Goal: Information Seeking & Learning: Learn about a topic

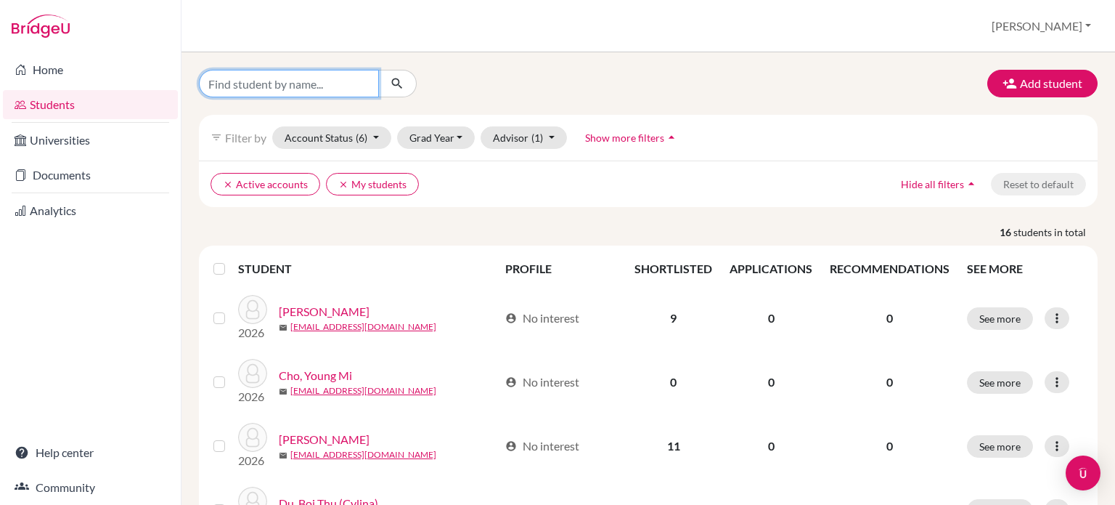
click at [250, 85] on input "Find student by name..." at bounding box center [289, 84] width 180 height 28
type input "b"
type input "lulu"
click button "submit" at bounding box center [397, 84] width 38 height 28
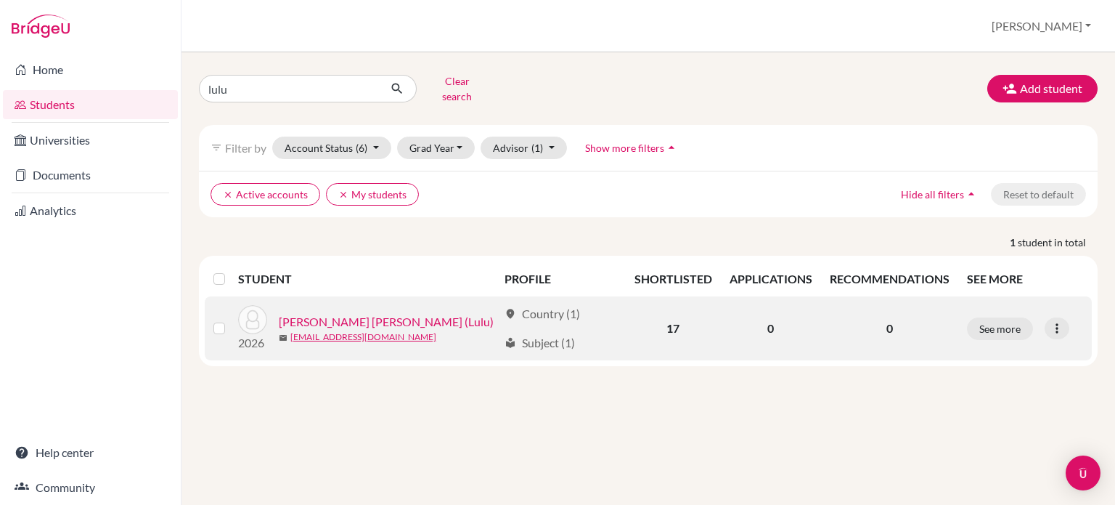
click at [342, 313] on link "[PERSON_NAME] [PERSON_NAME] (Lulu)" at bounding box center [386, 321] width 215 height 17
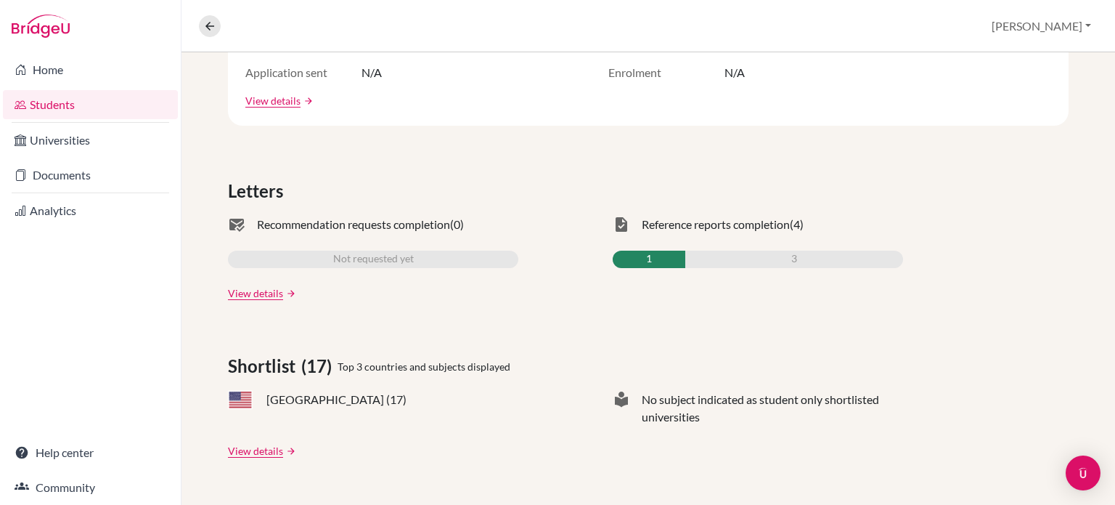
scroll to position [345, 0]
click at [274, 446] on link "View details" at bounding box center [255, 449] width 55 height 15
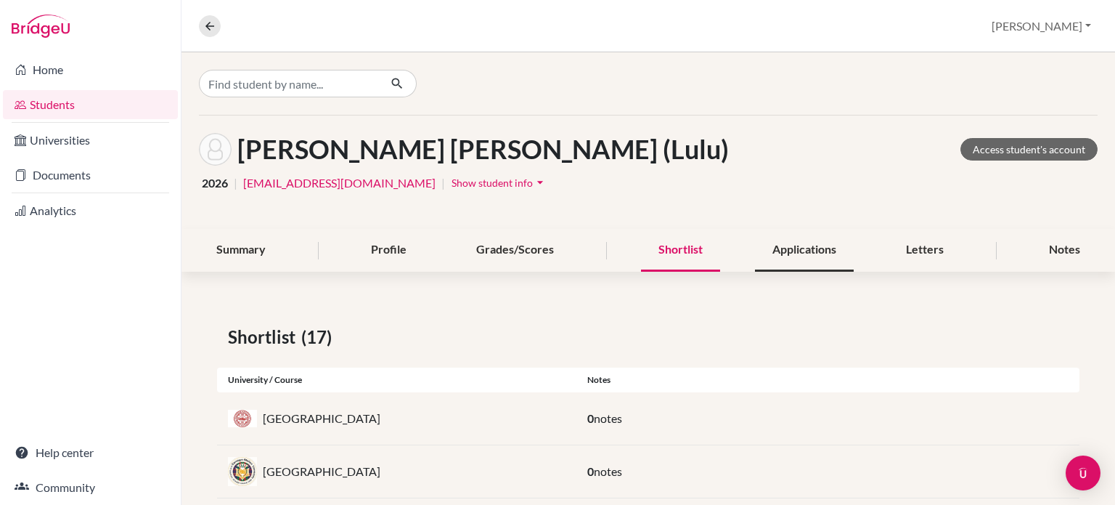
click at [785, 253] on div "Applications" at bounding box center [804, 250] width 99 height 43
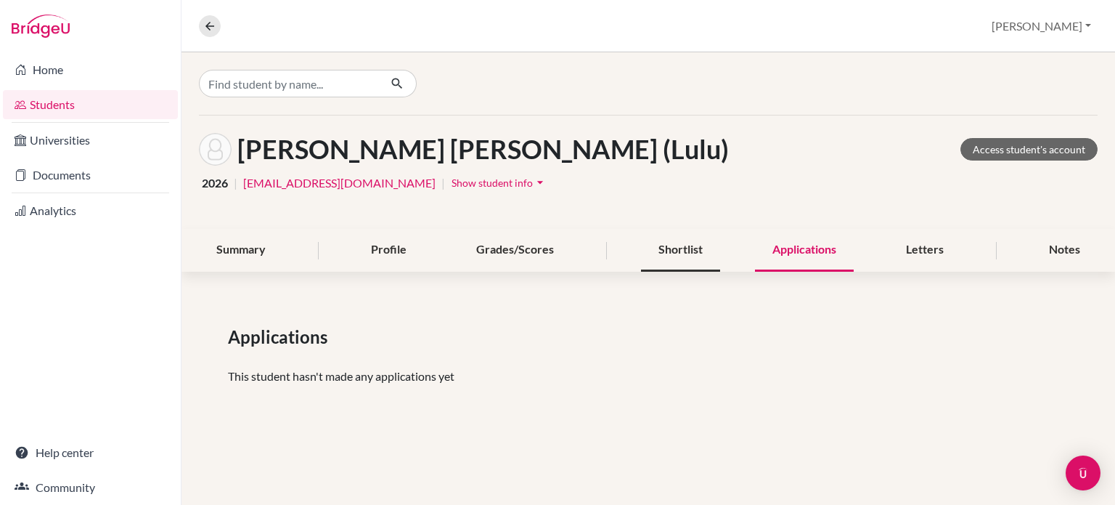
click at [671, 244] on div "Shortlist" at bounding box center [680, 250] width 79 height 43
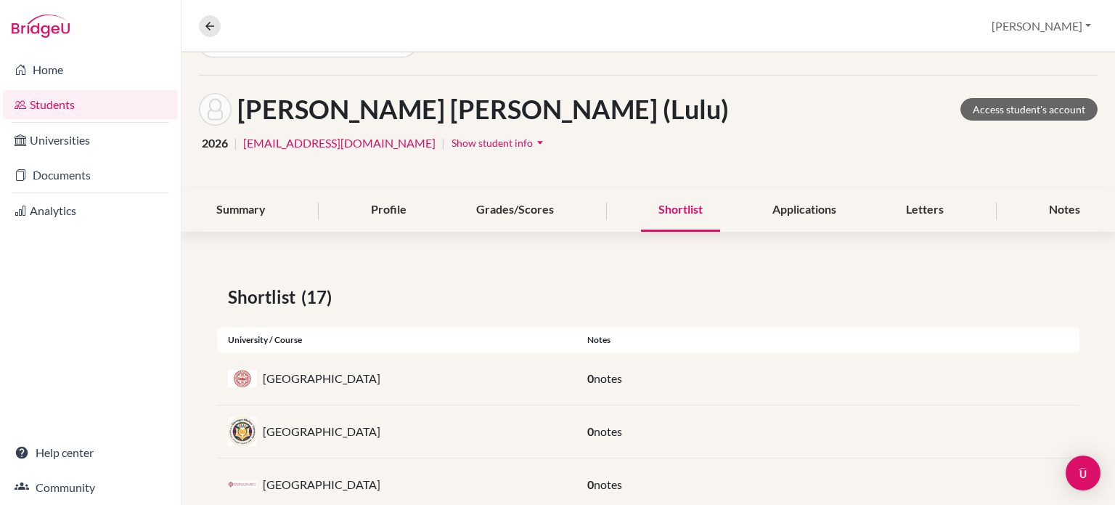
scroll to position [37, 0]
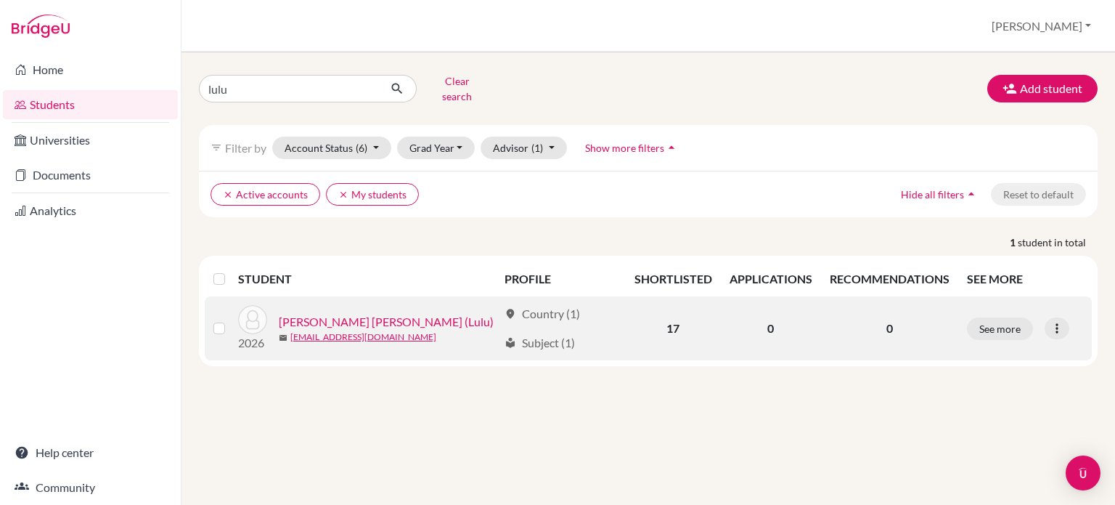
click at [351, 313] on link "[PERSON_NAME] [PERSON_NAME] (Lulu)" at bounding box center [386, 321] width 215 height 17
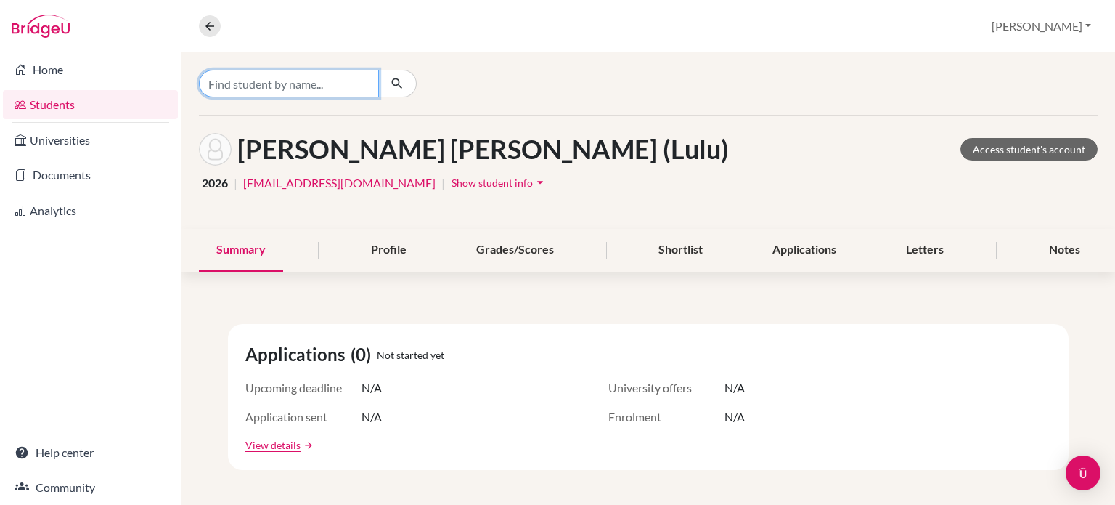
click at [302, 87] on input "Find student by name..." at bounding box center [289, 84] width 180 height 28
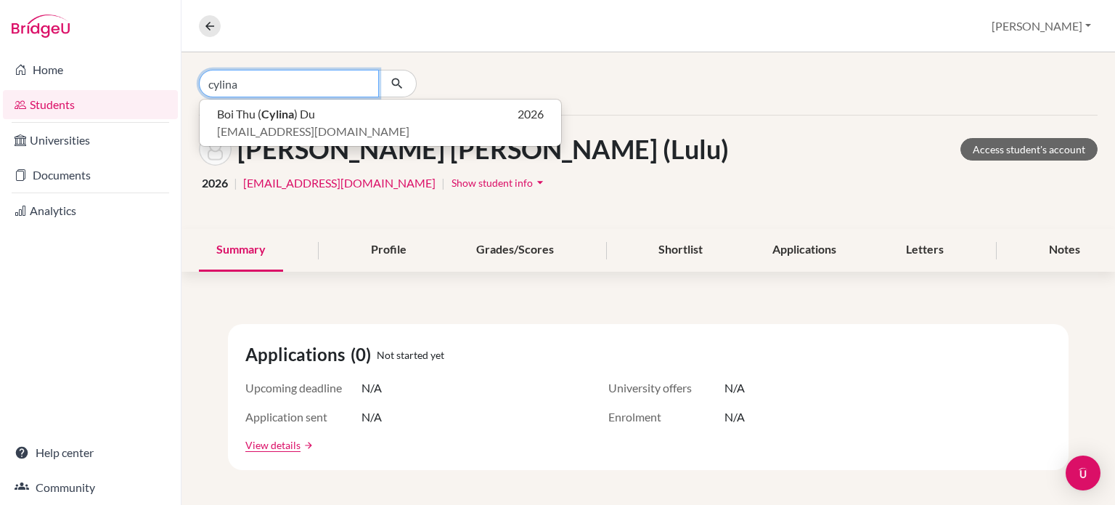
type input "cylina"
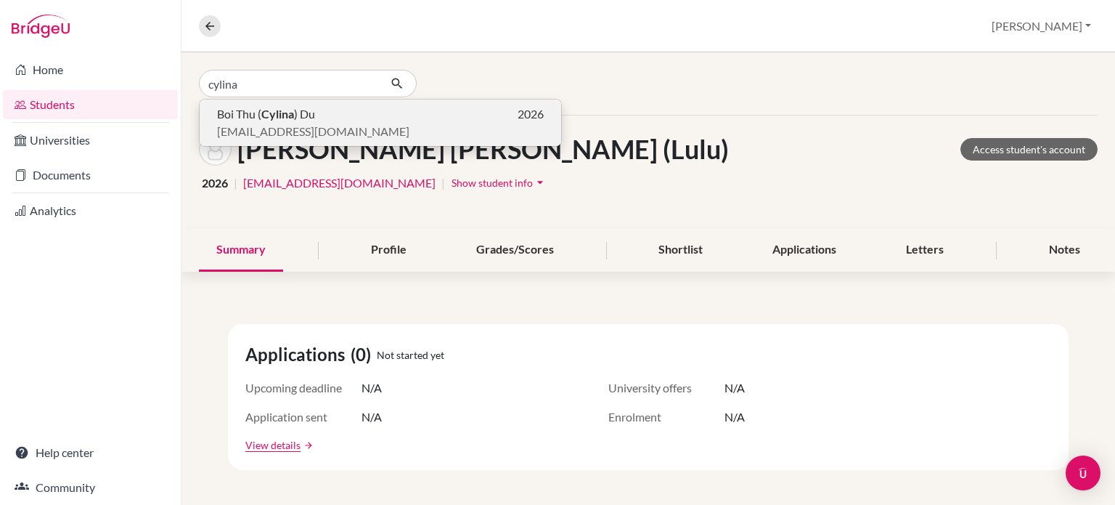
click at [282, 116] on b "Cylina" at bounding box center [277, 114] width 33 height 14
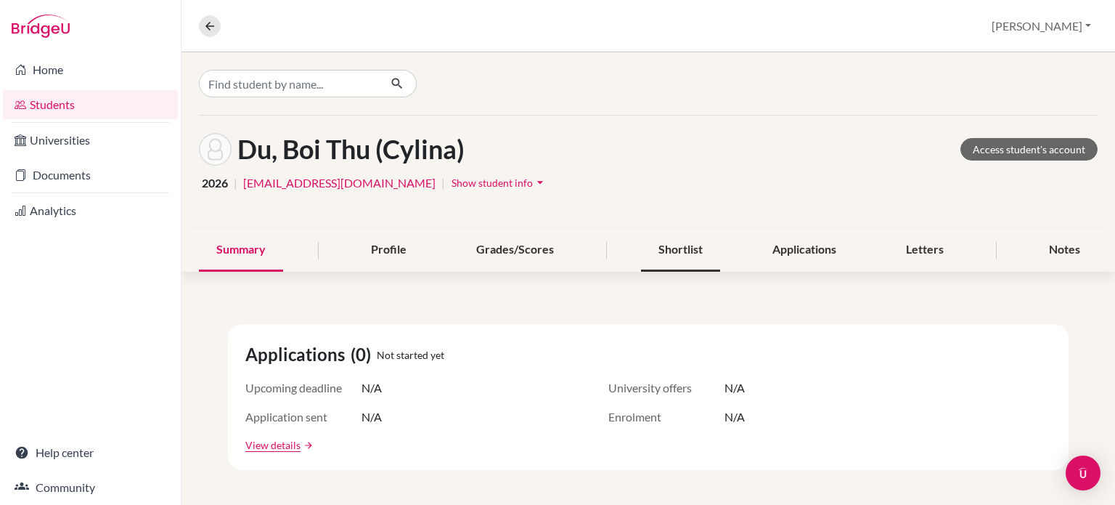
click at [677, 255] on div "Shortlist" at bounding box center [680, 250] width 79 height 43
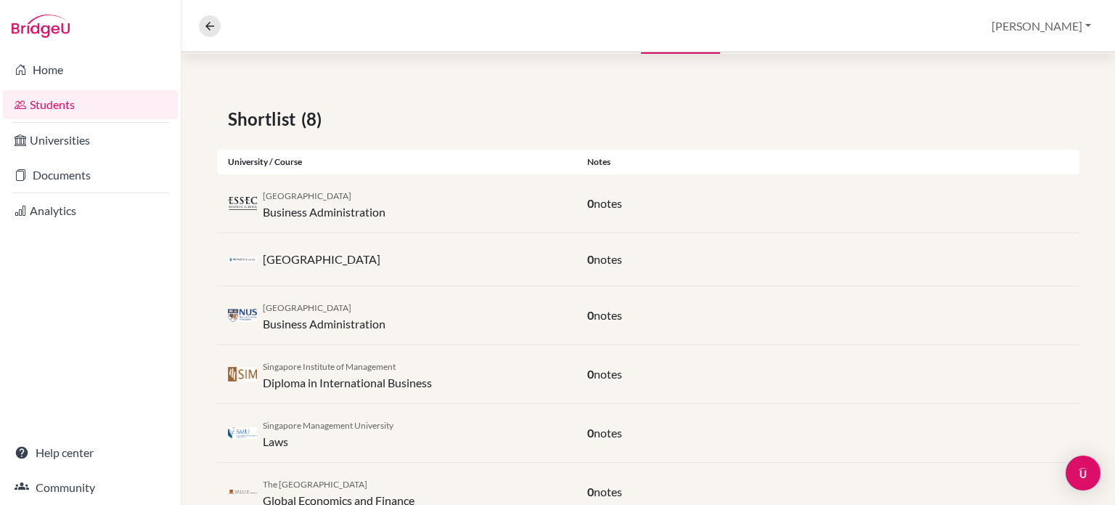
scroll to position [385, 0]
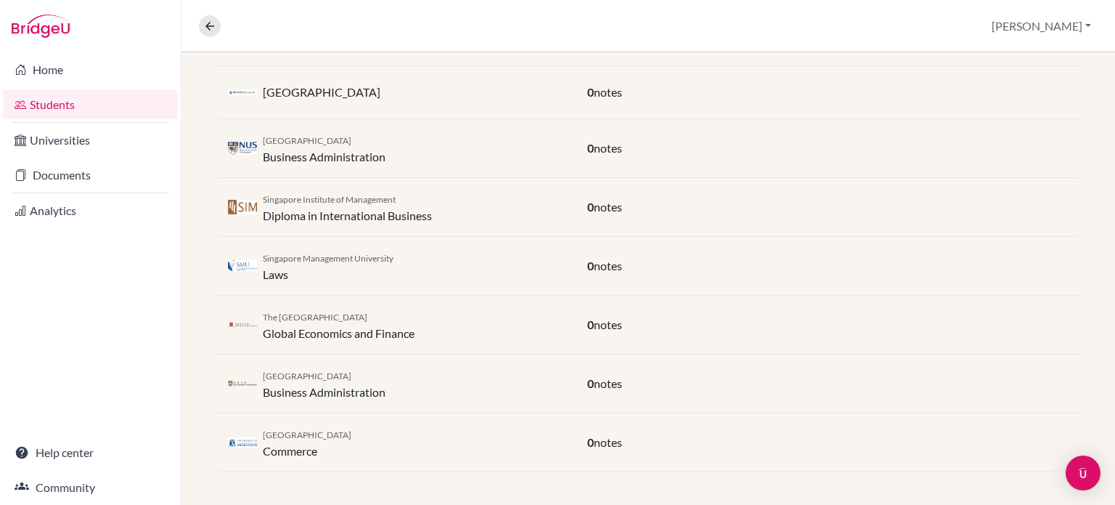
drag, startPoint x: 365, startPoint y: 374, endPoint x: 265, endPoint y: 374, distance: 100.2
click at [265, 374] on div "University of Hong Kong Business Administration" at bounding box center [324, 383] width 123 height 35
copy span "University of Hong Kong"
click at [415, 318] on div "The Chinese University of Hong Kong Global Economics and Finance" at bounding box center [339, 324] width 152 height 35
drag, startPoint x: 409, startPoint y: 317, endPoint x: 267, endPoint y: 317, distance: 141.6
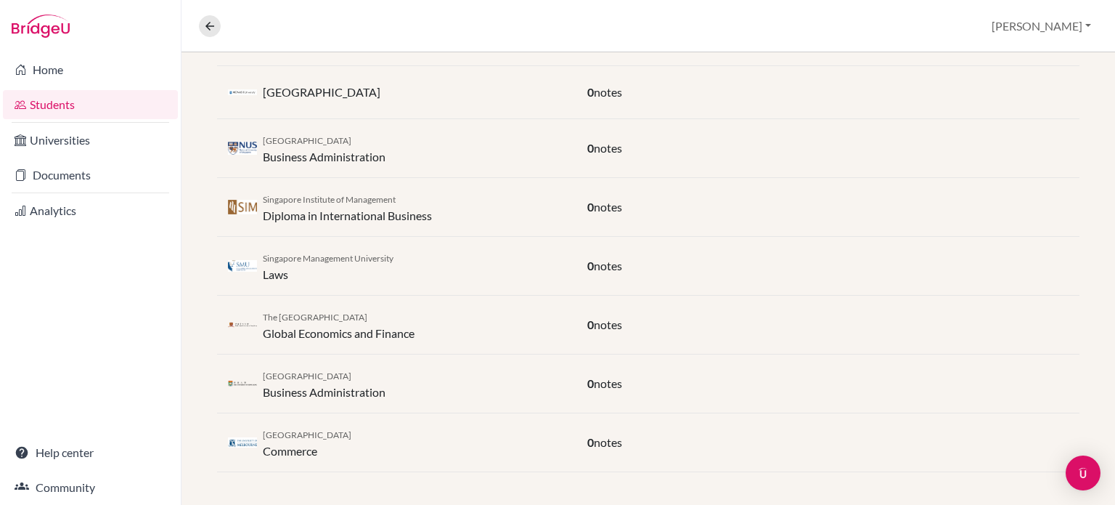
click at [267, 317] on div "The Chinese University of Hong Kong Global Economics and Finance" at bounding box center [339, 324] width 152 height 35
click at [354, 361] on div "University of Hong Kong Business Administration 0 notes" at bounding box center [648, 383] width 862 height 59
drag, startPoint x: 362, startPoint y: 371, endPoint x: 261, endPoint y: 380, distance: 100.6
click at [261, 380] on div "University of Hong Kong Business Administration" at bounding box center [396, 383] width 359 height 35
copy span "University of Hong Kong"
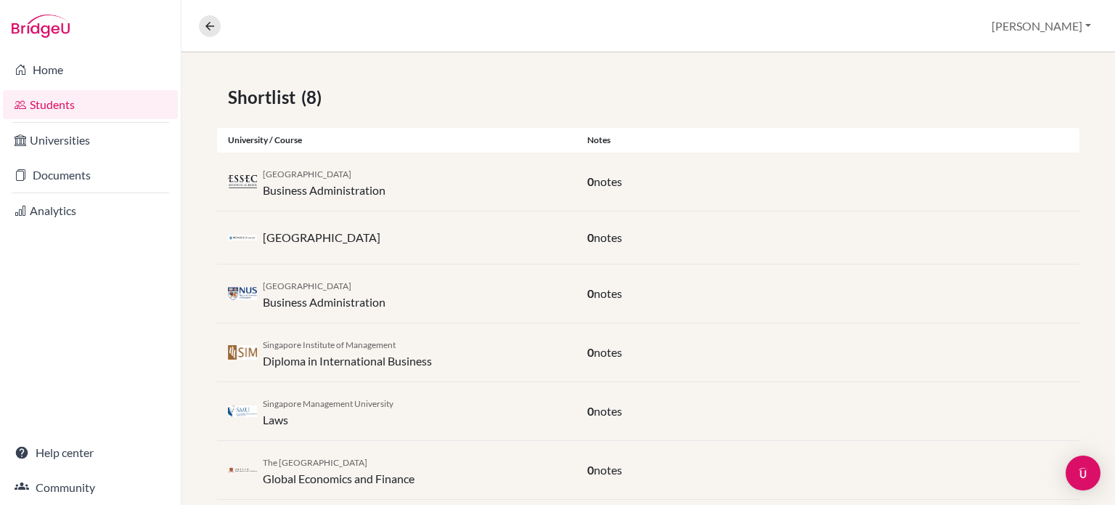
scroll to position [0, 0]
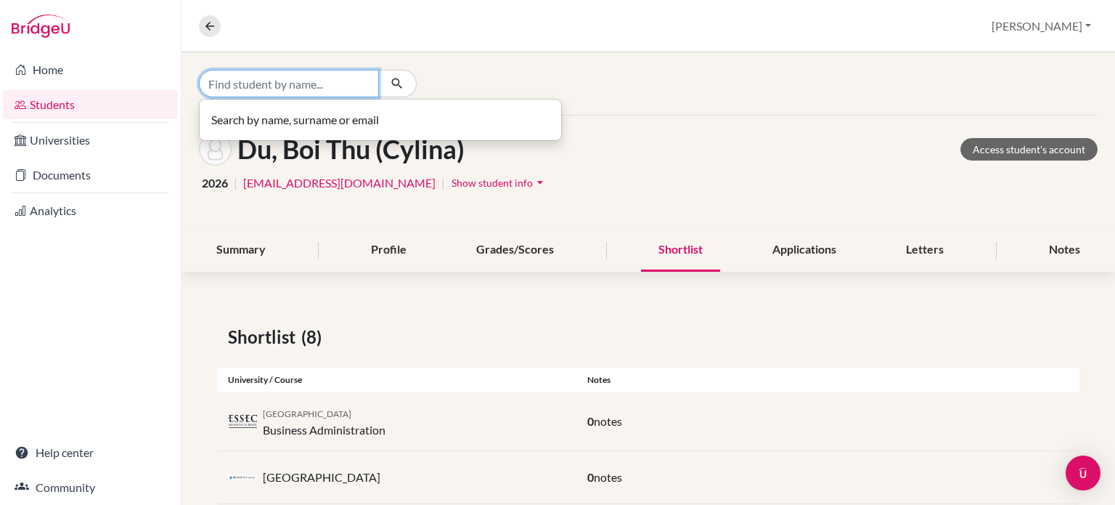
click at [293, 91] on input "Find student by name..." at bounding box center [289, 84] width 180 height 28
click at [329, 90] on input "Find student by name..." at bounding box center [289, 84] width 180 height 28
type input "ㅐ"
click at [609, 89] on div "olivia Searching..." at bounding box center [648, 83] width 934 height 62
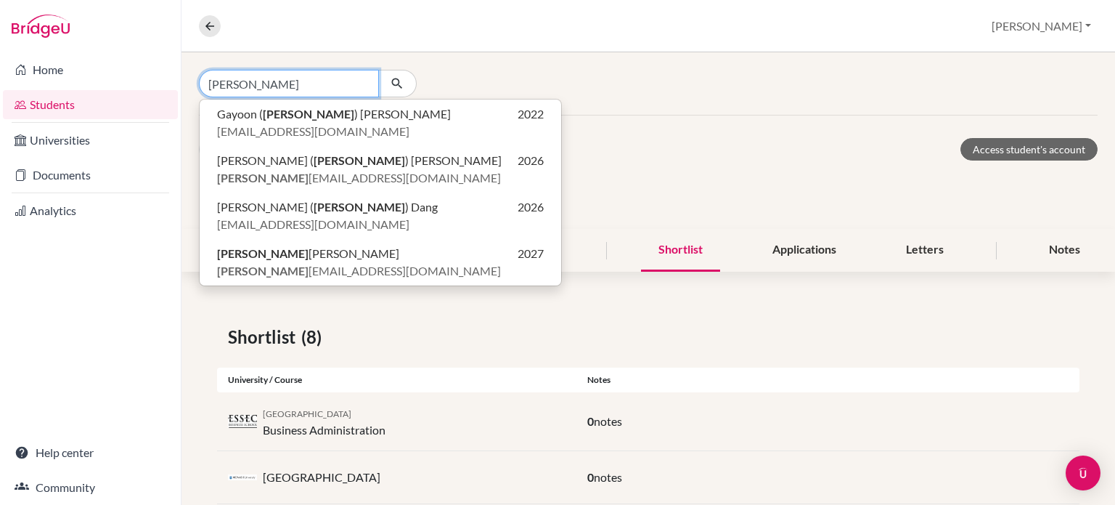
click at [327, 86] on input "olivia" at bounding box center [289, 84] width 180 height 28
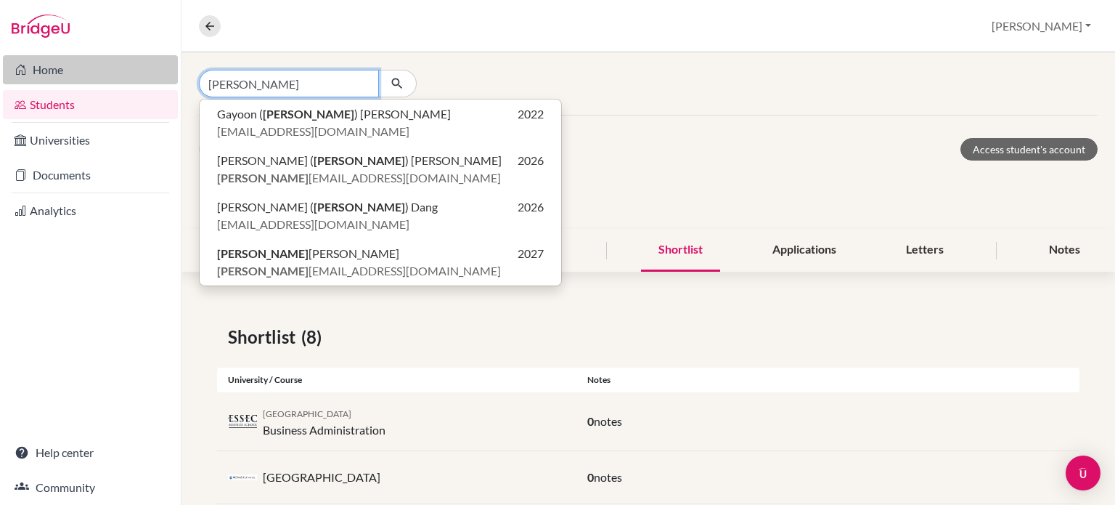
drag, startPoint x: 265, startPoint y: 86, endPoint x: 125, endPoint y: 77, distance: 140.4
click at [125, 77] on div "Home Students Universities Documents Analytics Help center Community Overview S…" at bounding box center [557, 252] width 1115 height 505
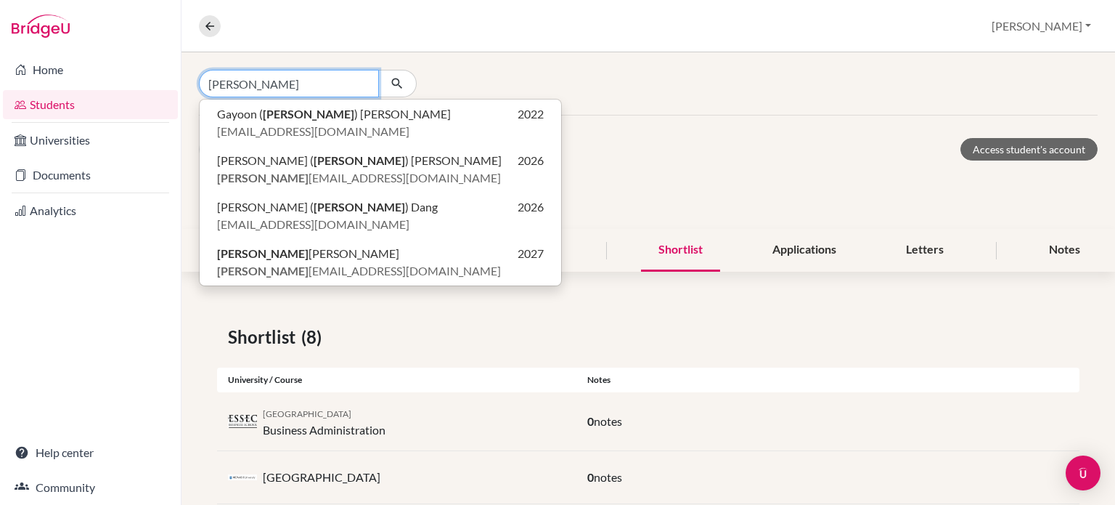
click at [282, 87] on input "olivia" at bounding box center [289, 84] width 180 height 28
drag, startPoint x: 282, startPoint y: 89, endPoint x: 159, endPoint y: 89, distance: 123.4
click at [159, 89] on div "Home Students Universities Documents Analytics Help center Community Overview S…" at bounding box center [557, 252] width 1115 height 505
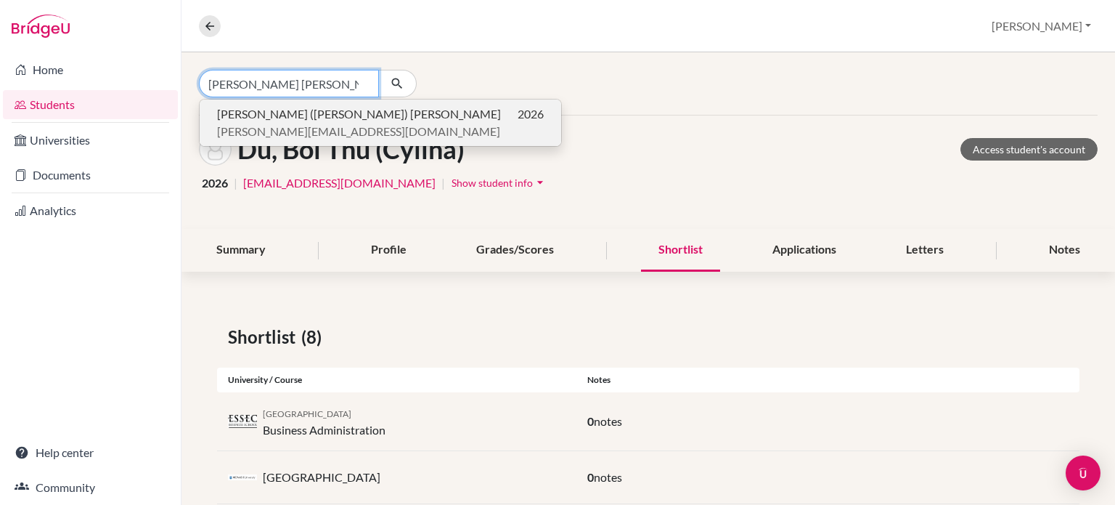
type input "phan ky khan"
click at [253, 117] on span "Ky Khanh Tran (Olivia) Phan" at bounding box center [359, 113] width 284 height 17
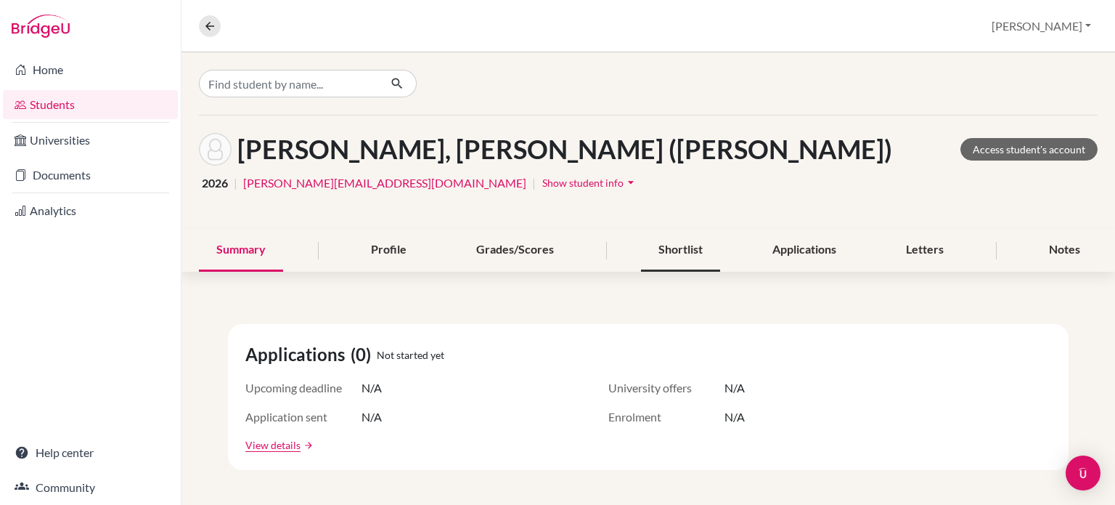
click at [658, 253] on div "Shortlist" at bounding box center [680, 250] width 79 height 43
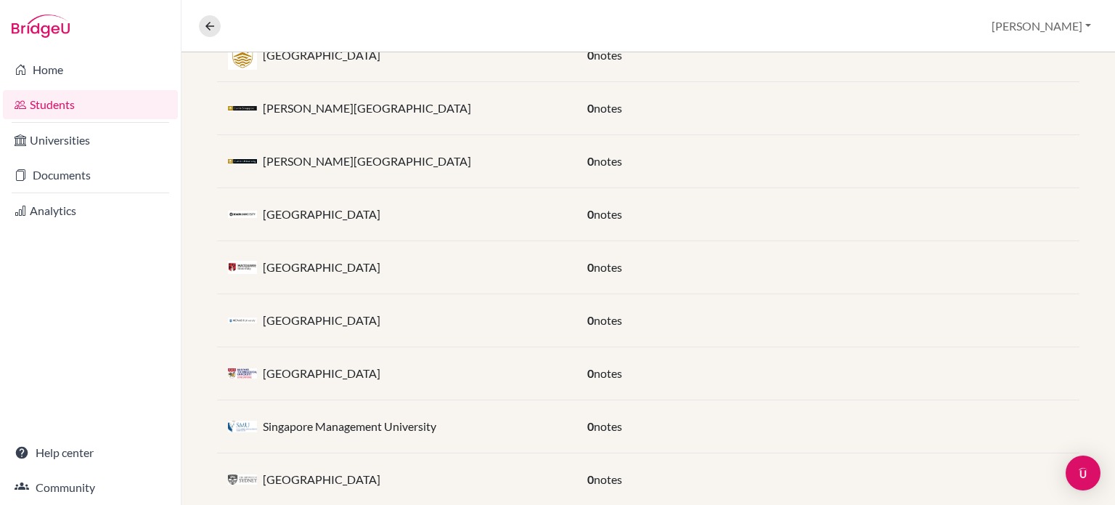
scroll to position [397, 0]
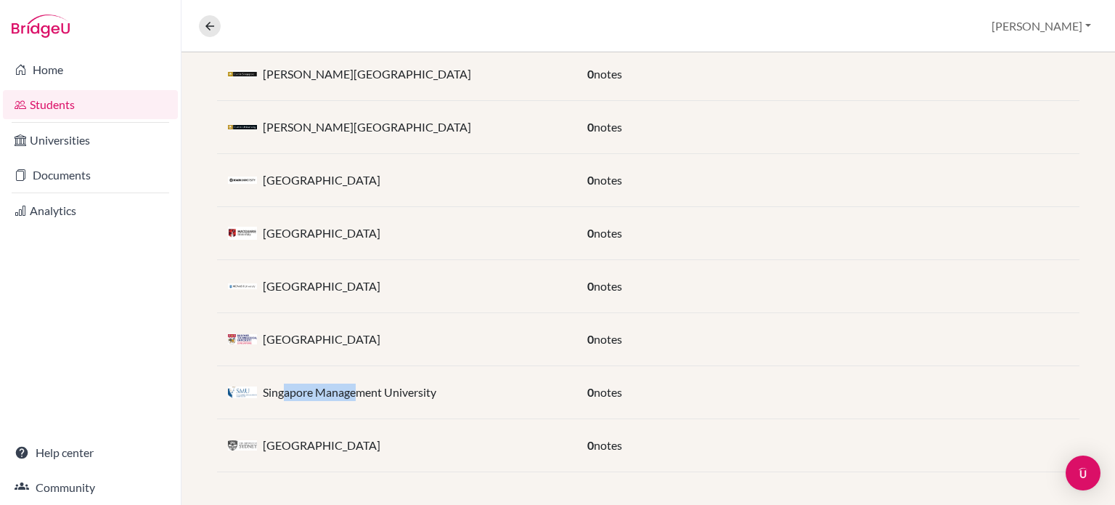
drag, startPoint x: 282, startPoint y: 388, endPoint x: 483, endPoint y: 391, distance: 201.1
click at [465, 391] on div "Singapore Management University" at bounding box center [396, 391] width 359 height 29
click at [483, 391] on div "Singapore Management University" at bounding box center [396, 391] width 359 height 29
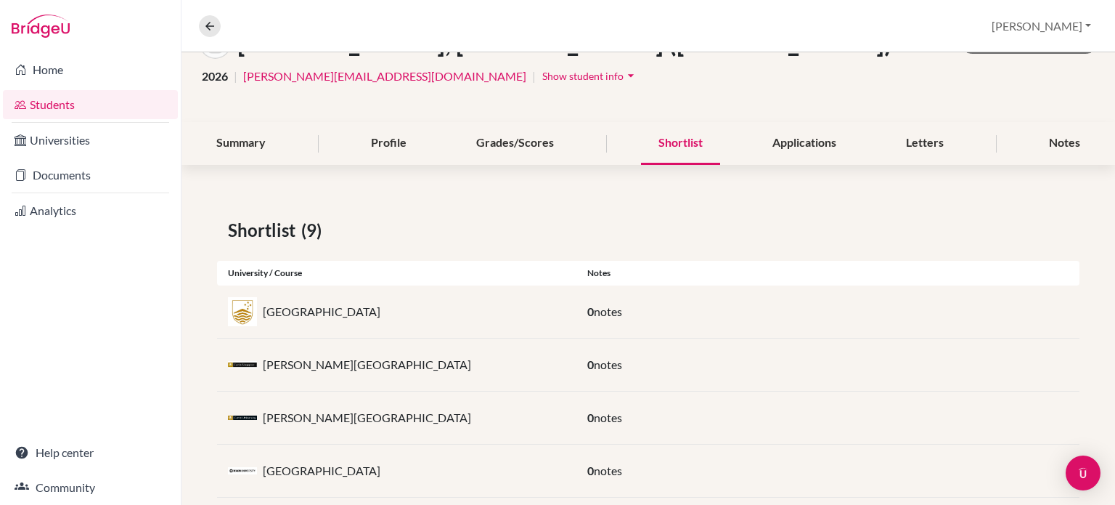
scroll to position [0, 0]
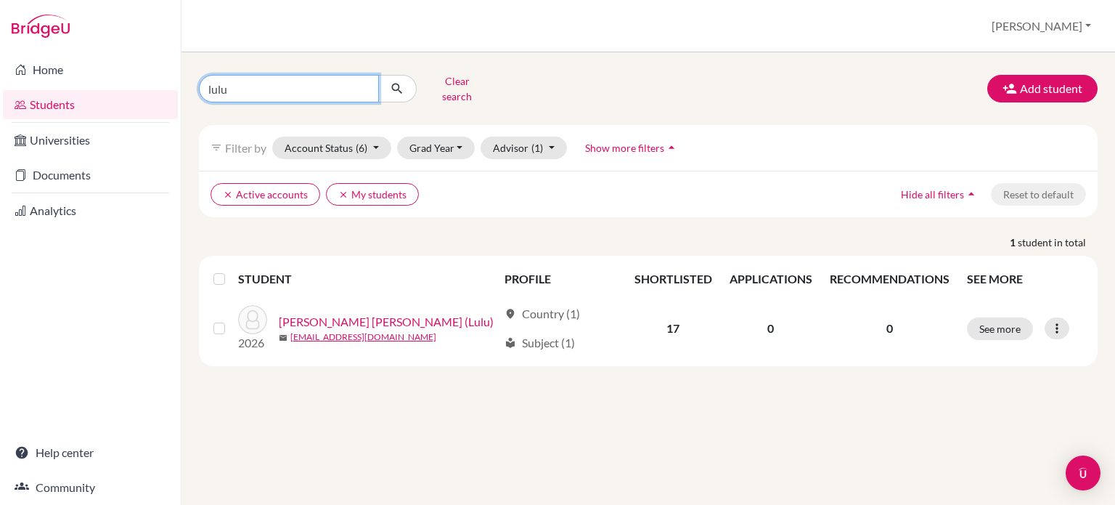
click at [256, 78] on input "lulu" at bounding box center [289, 89] width 180 height 28
type input "l"
type input "cylina"
click at [253, 89] on input "cylina" at bounding box center [289, 89] width 180 height 28
click button "submit" at bounding box center [397, 89] width 38 height 28
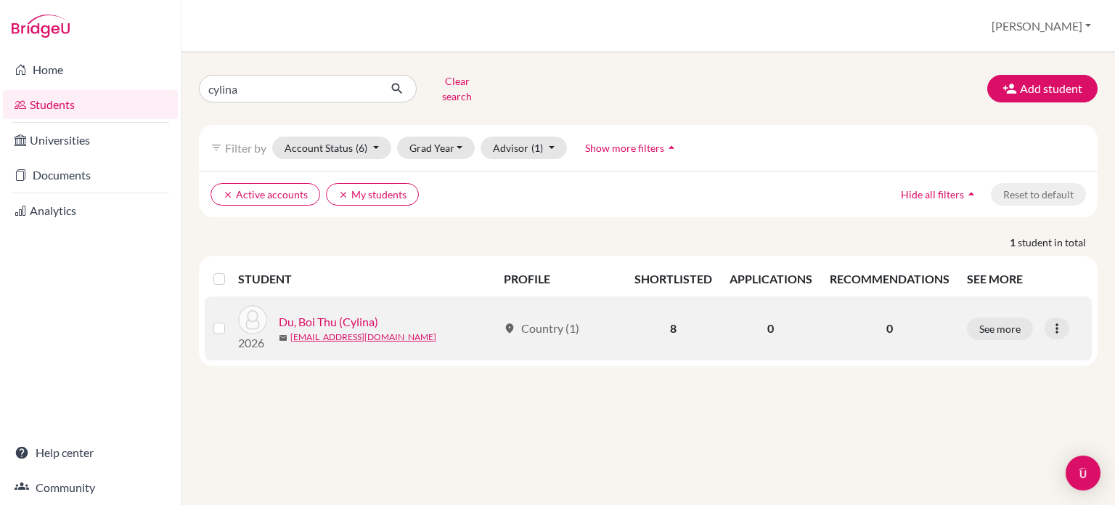
click at [322, 313] on link "Du, Boi Thu (Cylina)" at bounding box center [328, 321] width 99 height 17
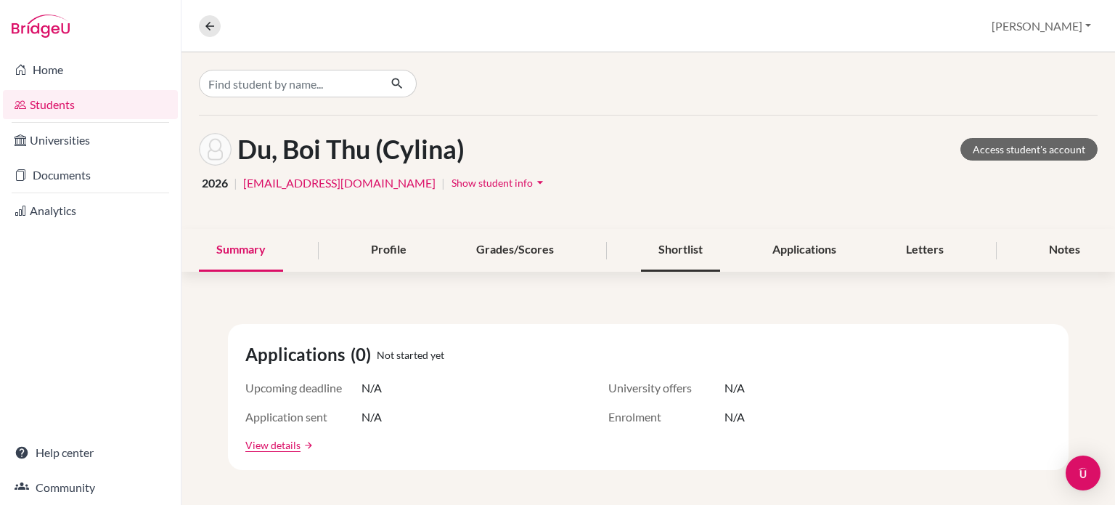
click at [685, 229] on div "Shortlist" at bounding box center [680, 250] width 79 height 43
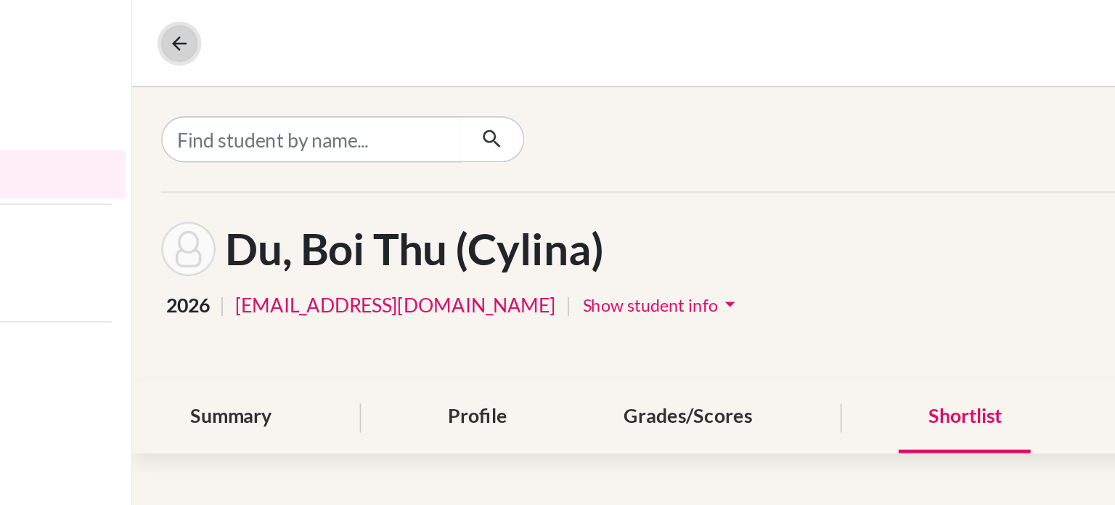
click at [208, 34] on button at bounding box center [210, 26] width 22 height 22
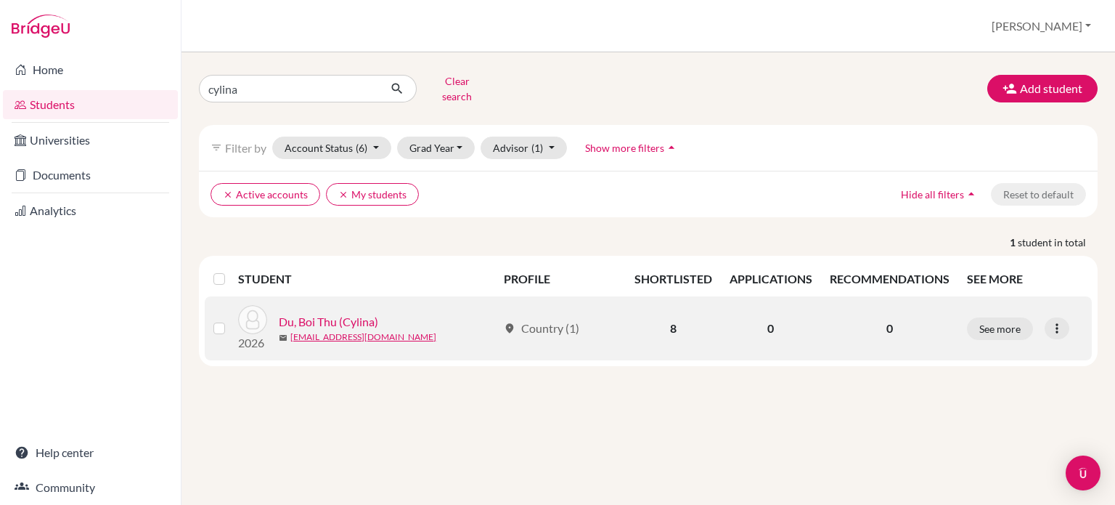
click at [366, 314] on link "Du, Boi Thu (Cylina)" at bounding box center [328, 321] width 99 height 17
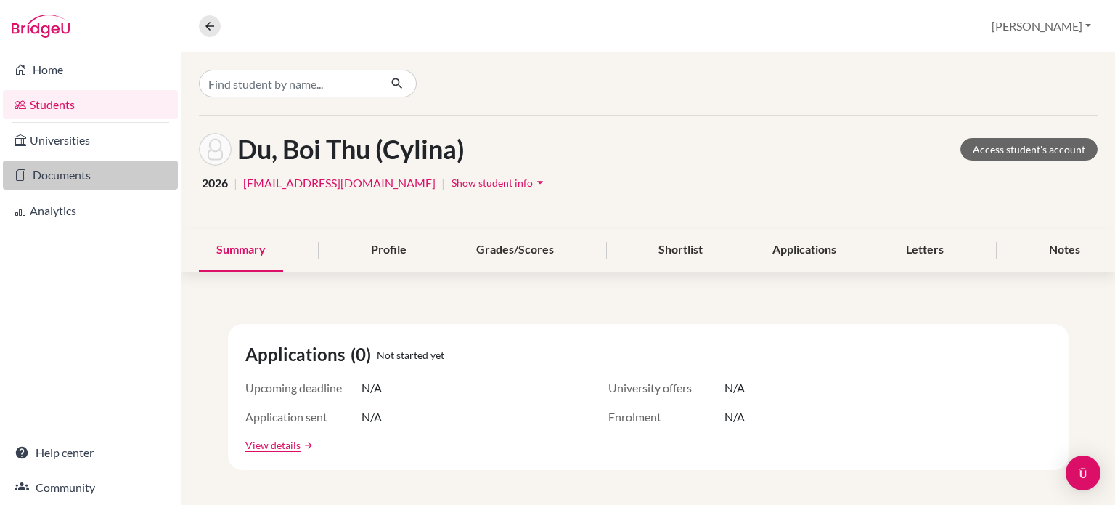
click at [73, 175] on link "Documents" at bounding box center [90, 174] width 175 height 29
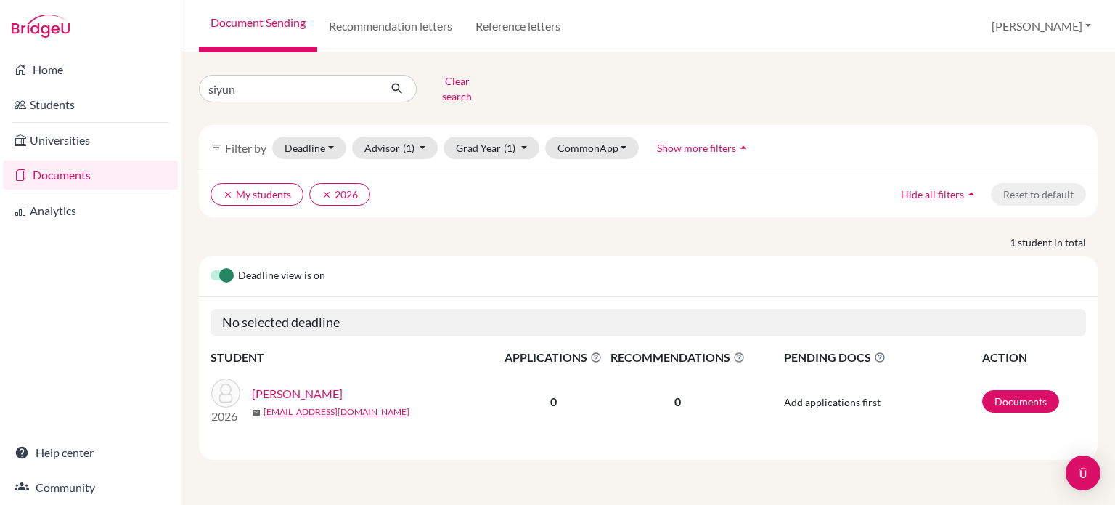
click at [528, 25] on link "Reference letters" at bounding box center [518, 26] width 108 height 52
click at [258, 83] on input "siyun" at bounding box center [289, 89] width 180 height 28
type input "s"
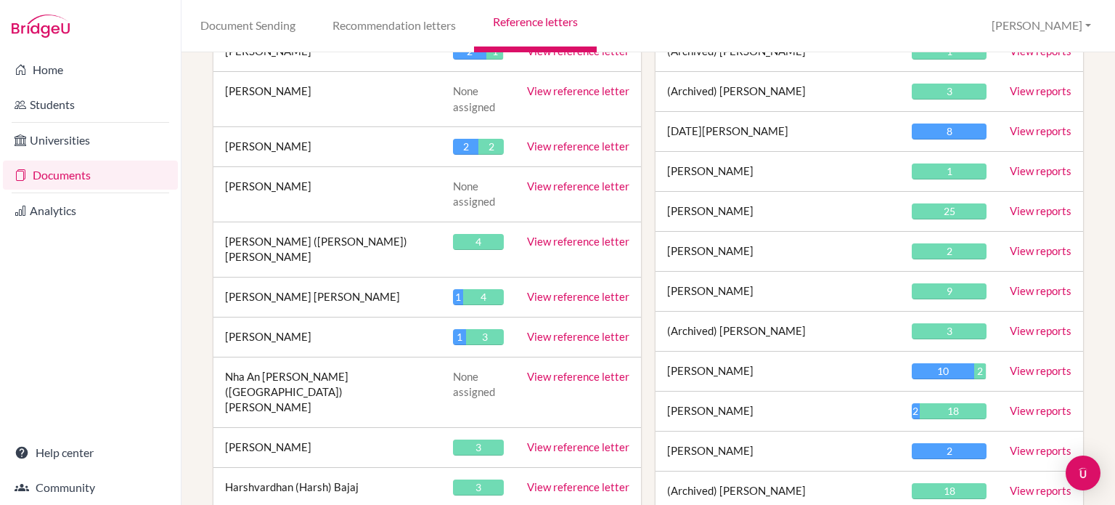
scroll to position [4757, 0]
